Goal: Task Accomplishment & Management: Use online tool/utility

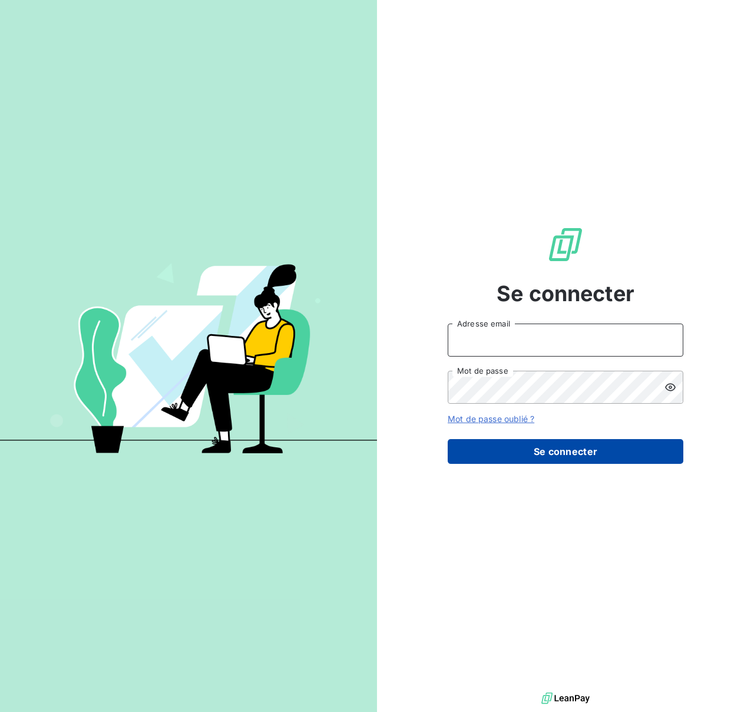
type input "[EMAIL_ADDRESS][DOMAIN_NAME]"
click at [588, 456] on button "Se connecter" at bounding box center [566, 451] width 236 height 25
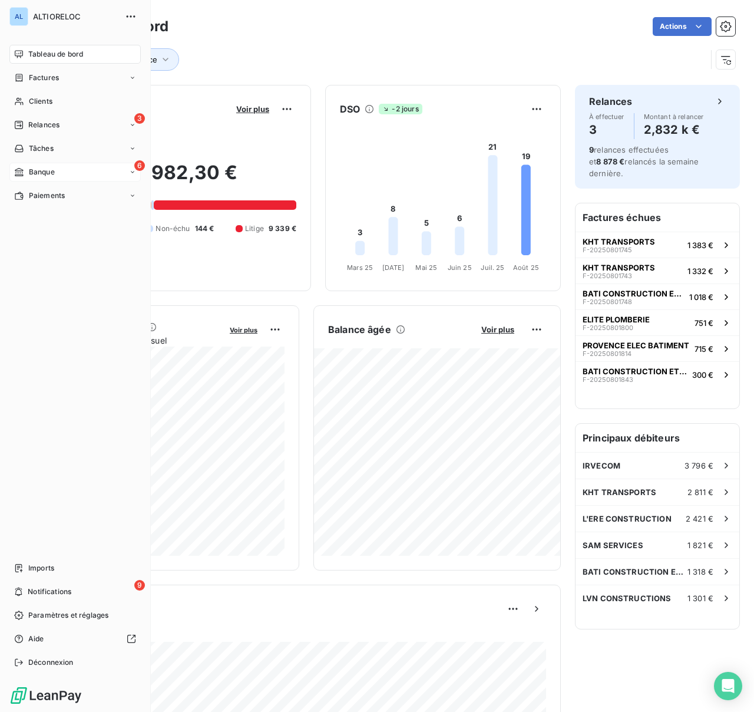
click at [29, 168] on span "Banque" at bounding box center [42, 172] width 26 height 11
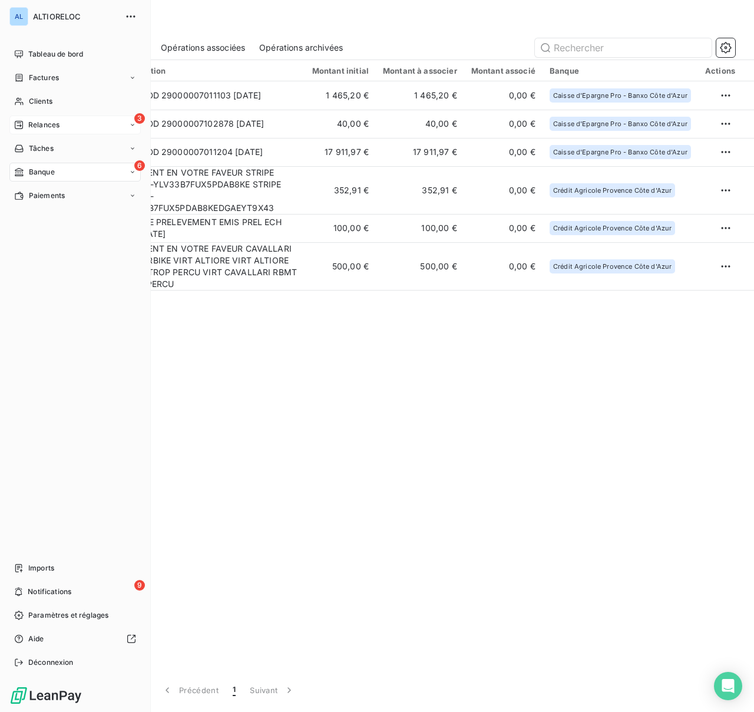
click at [34, 121] on span "Relances" at bounding box center [43, 125] width 31 height 11
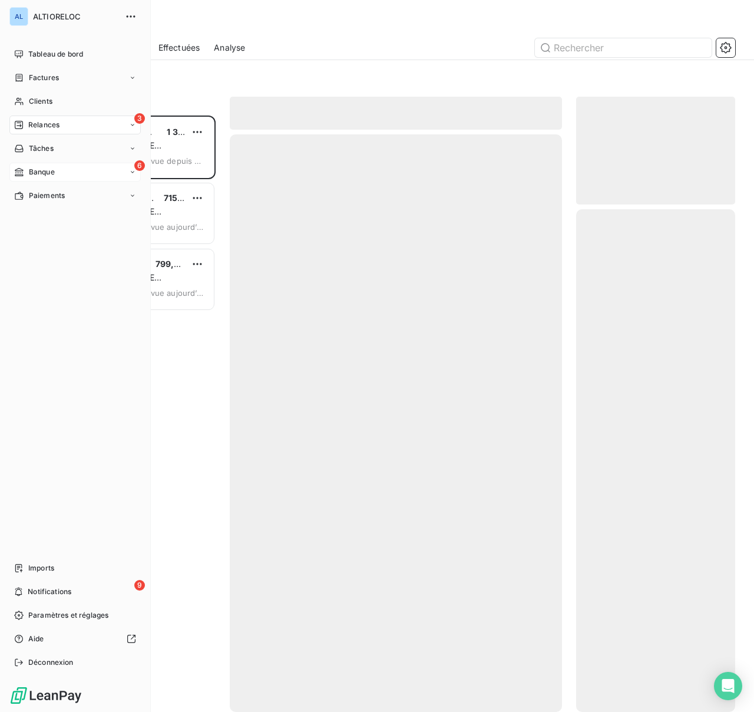
scroll to position [596, 159]
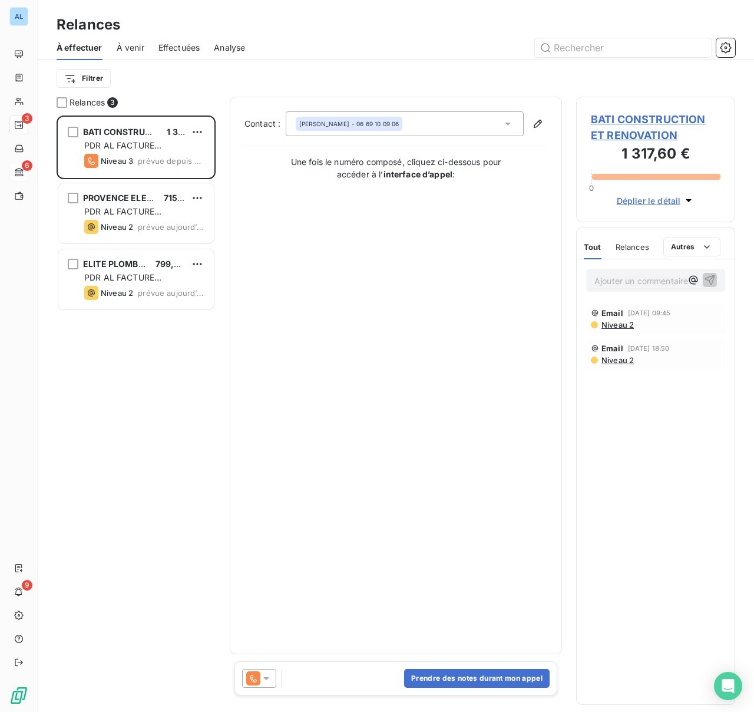
click at [617, 322] on span "Niveau 2" at bounding box center [617, 324] width 34 height 9
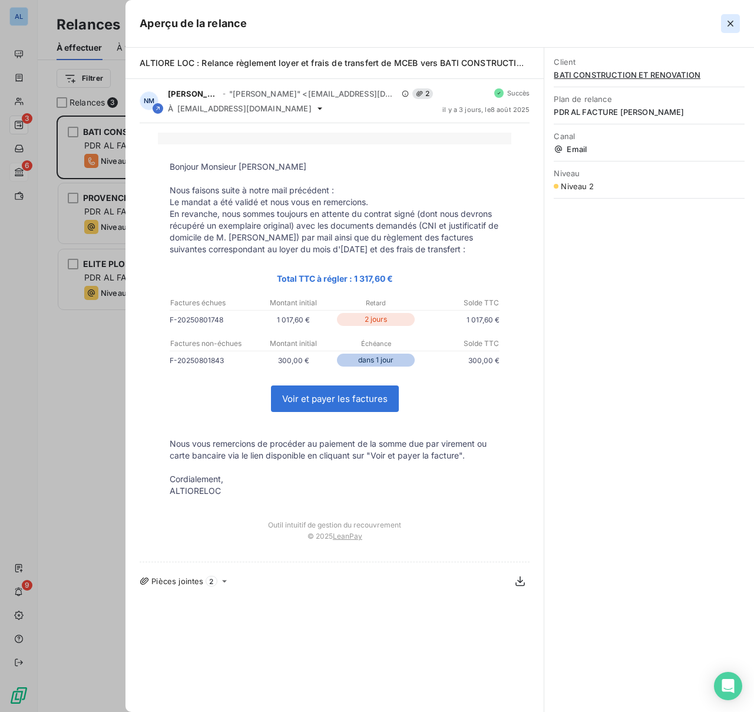
click at [727, 24] on icon "button" at bounding box center [731, 24] width 12 height 12
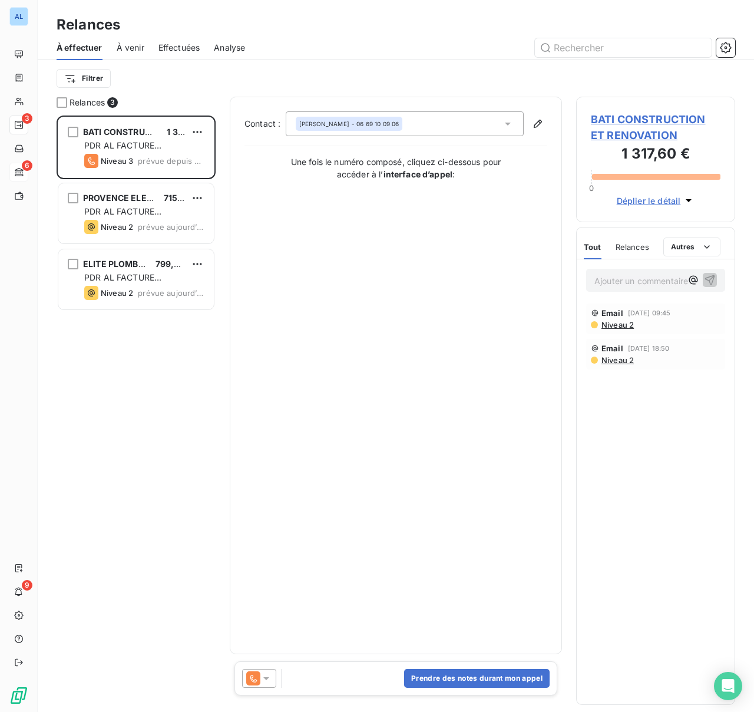
click at [270, 682] on icon at bounding box center [266, 678] width 12 height 12
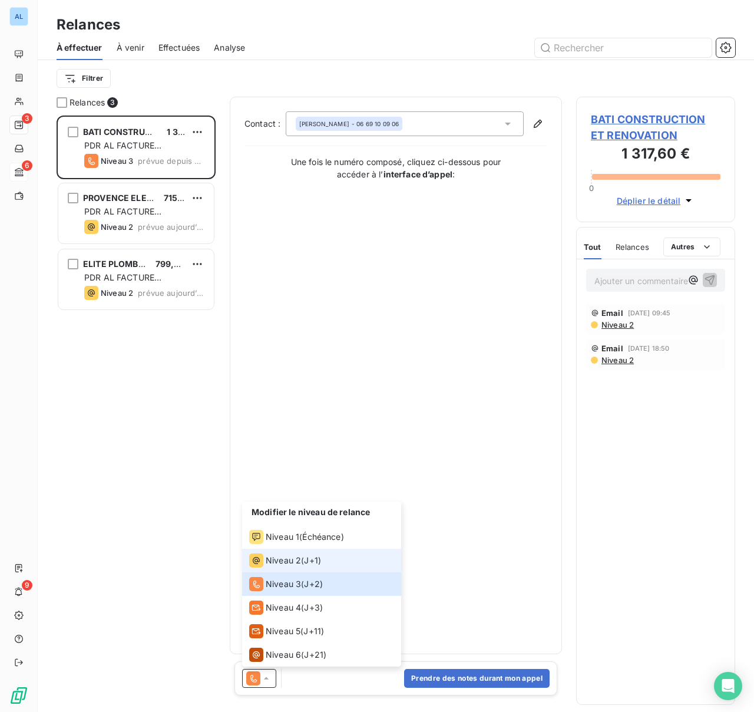
click at [295, 561] on span "Niveau 2" at bounding box center [283, 560] width 35 height 12
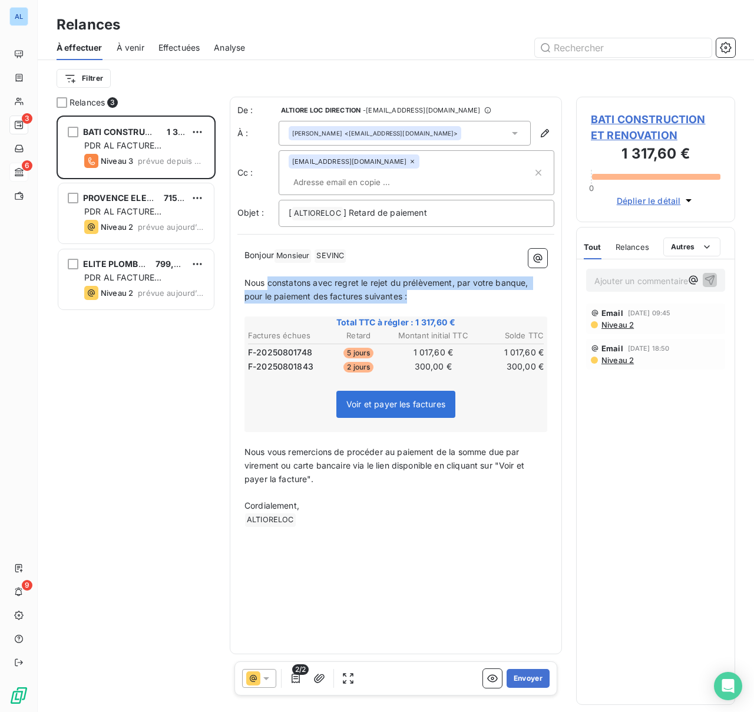
drag, startPoint x: 267, startPoint y: 265, endPoint x: 510, endPoint y: 273, distance: 242.2
click at [510, 276] on p "Nous constatons avec regret le rejet du prélèvement, par votre banque, pour le …" at bounding box center [395, 289] width 303 height 27
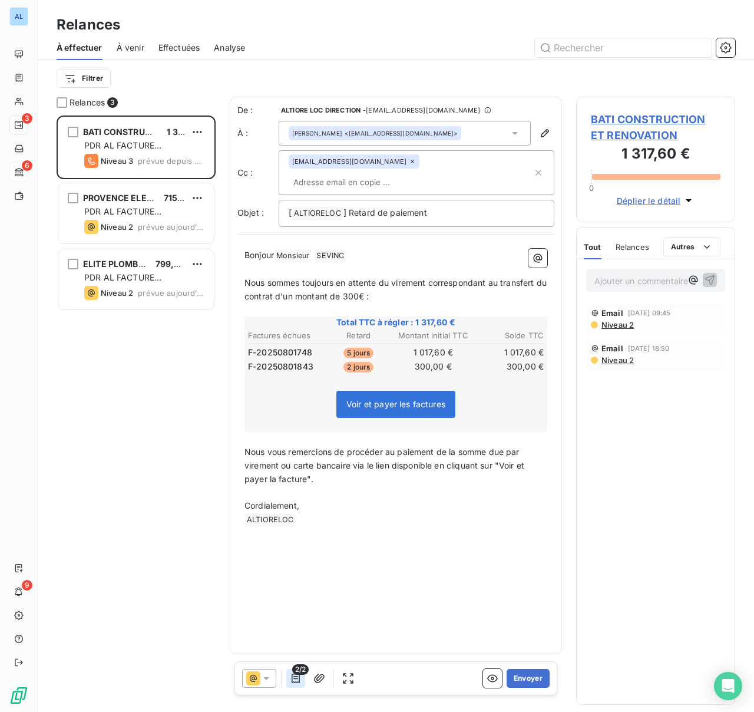
click at [297, 677] on icon "button" at bounding box center [296, 677] width 8 height 9
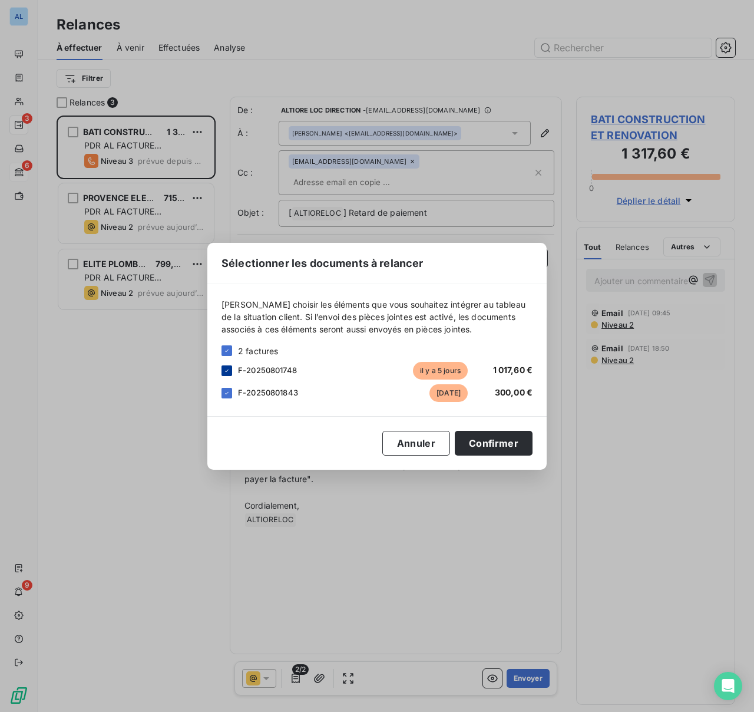
click at [226, 371] on icon at bounding box center [226, 370] width 7 height 7
click at [471, 451] on button "Confirmer" at bounding box center [494, 443] width 78 height 25
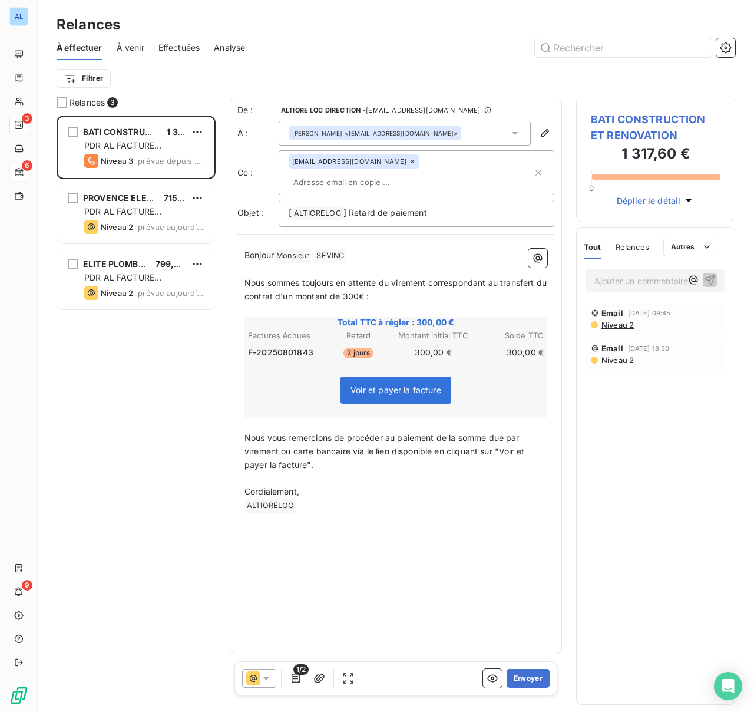
click at [438, 131] on div "[PERSON_NAME] <[EMAIL_ADDRESS][DOMAIN_NAME]>" at bounding box center [405, 133] width 252 height 25
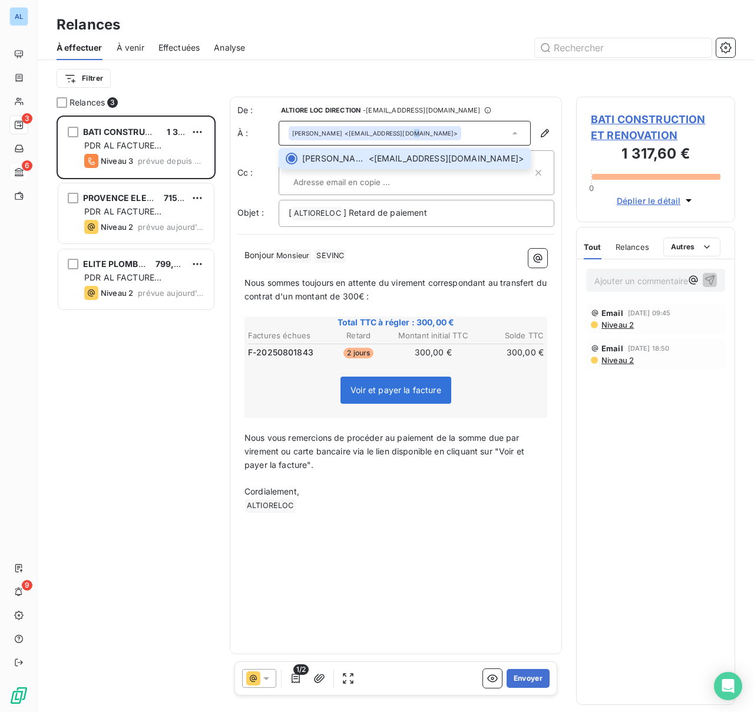
click at [512, 133] on icon at bounding box center [515, 133] width 12 height 12
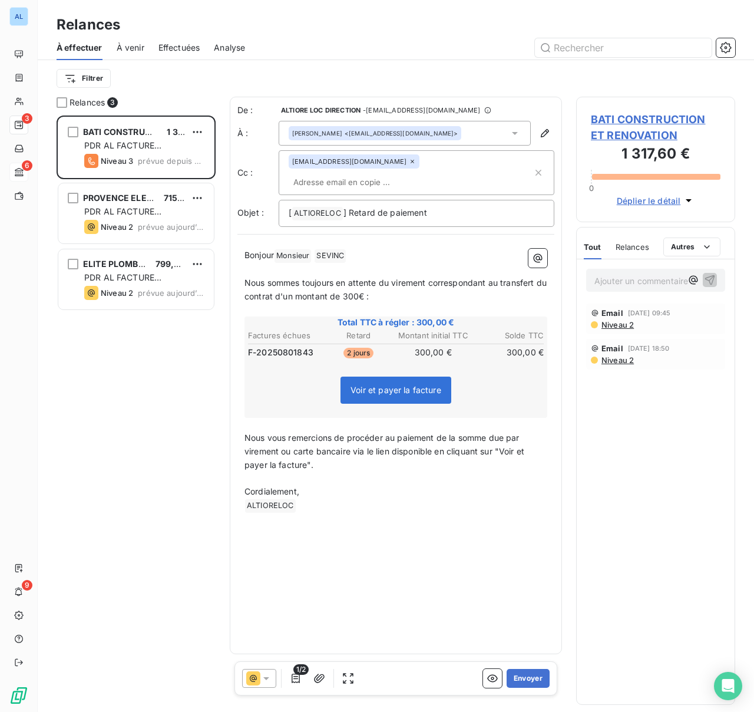
click at [297, 134] on span "[PERSON_NAME]" at bounding box center [317, 133] width 50 height 8
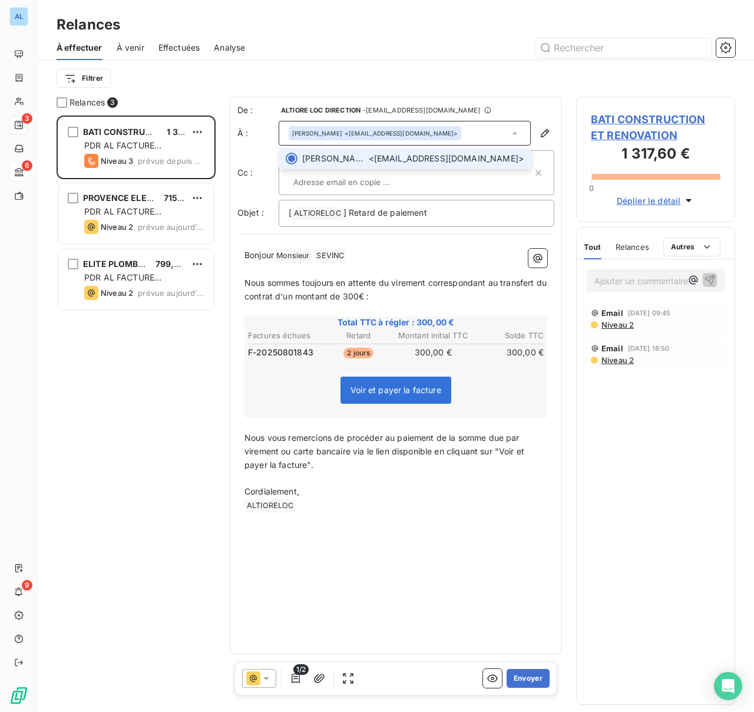
click at [438, 163] on span "[PERSON_NAME] <[EMAIL_ADDRESS][DOMAIN_NAME]>" at bounding box center [412, 159] width 221 height 12
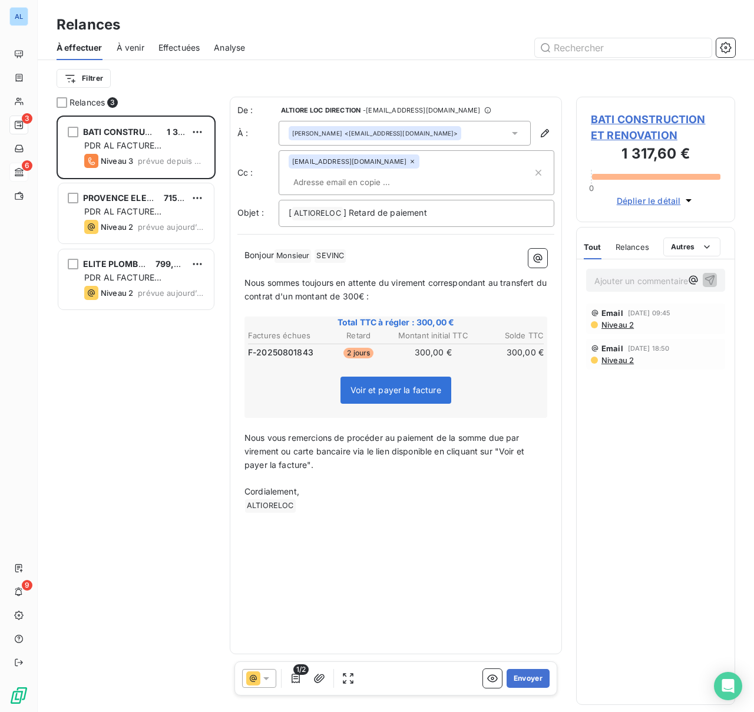
click at [425, 173] on input "text" at bounding box center [357, 182] width 136 height 18
paste input "[EMAIL_ADDRESS][DOMAIN_NAME]"
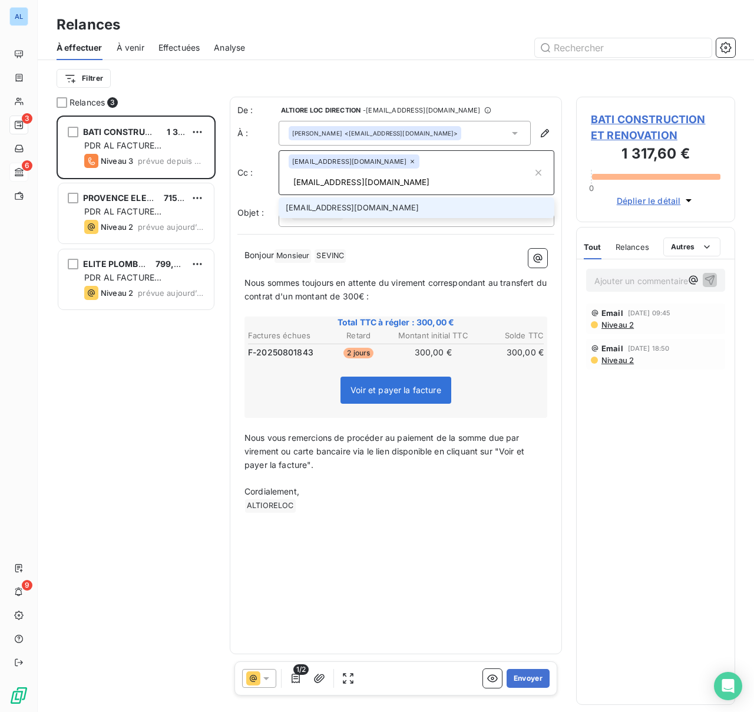
type input "[EMAIL_ADDRESS][DOMAIN_NAME]"
click at [356, 72] on div "Filtrer" at bounding box center [396, 78] width 679 height 22
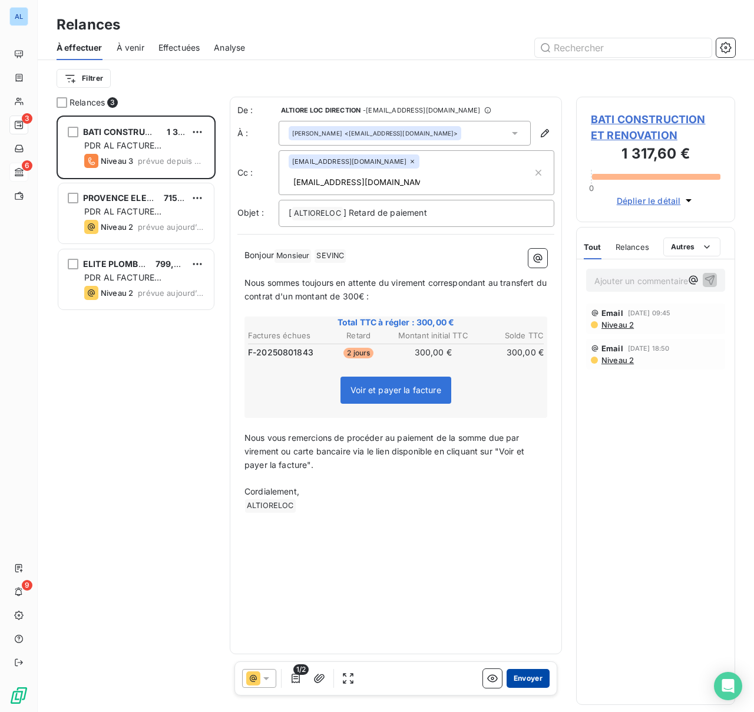
click at [522, 682] on button "Envoyer" at bounding box center [528, 678] width 43 height 19
